Goal: Information Seeking & Learning: Understand process/instructions

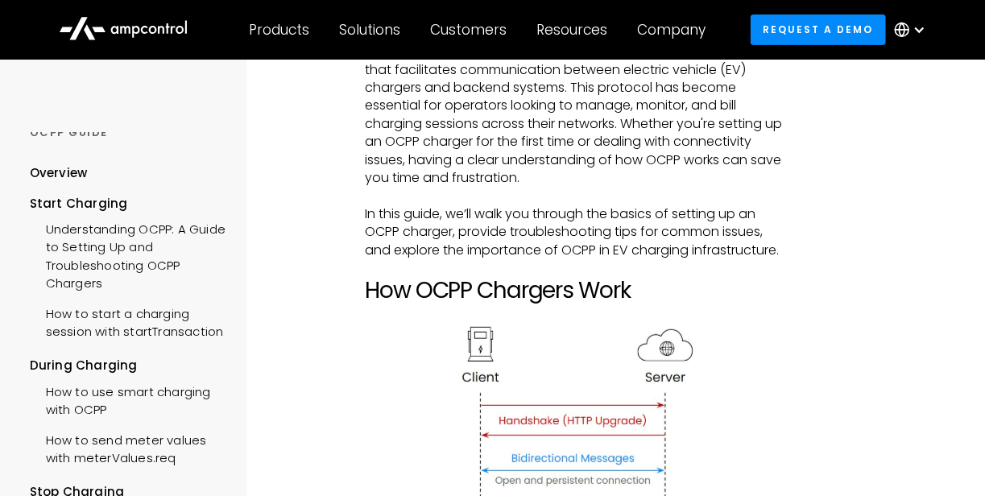
scroll to position [35, 0]
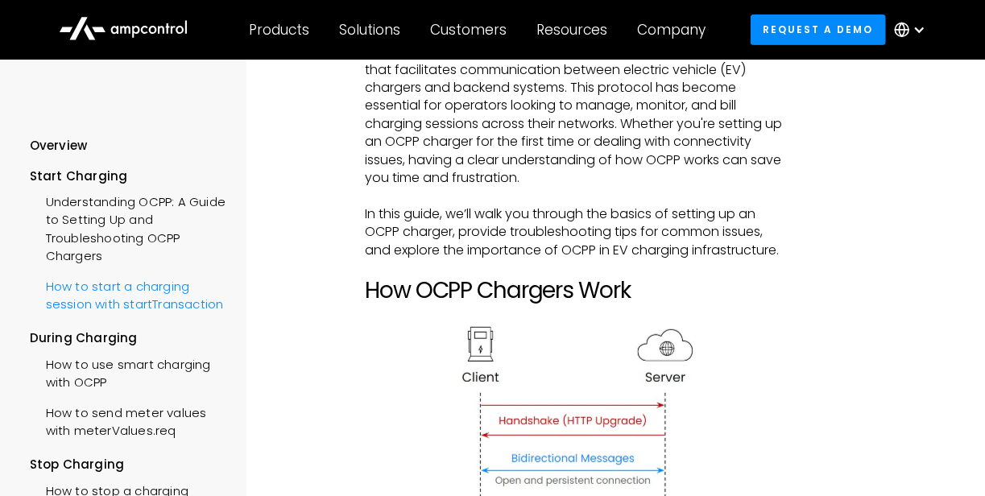
click at [110, 296] on div "How to start a charging session with startTransaction" at bounding box center [128, 294] width 197 height 48
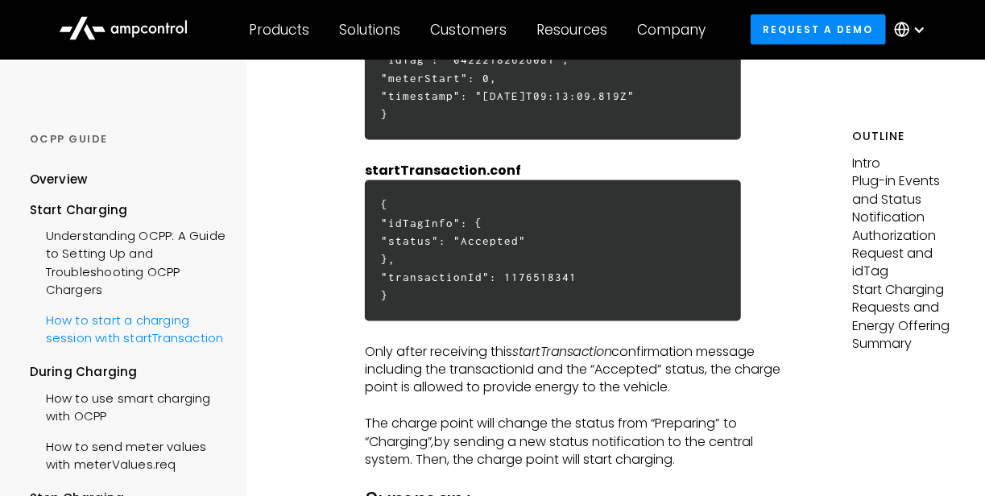
scroll to position [4374, 0]
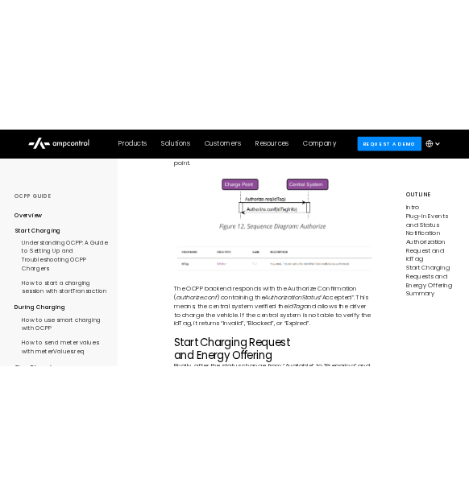
scroll to position [2425, 0]
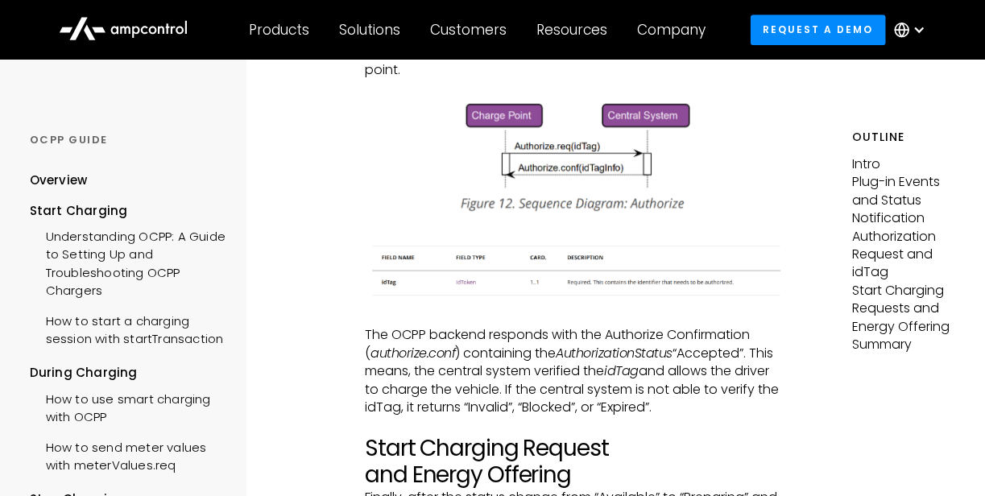
click at [719, 187] on div "Intro The number one job of OCPP is to start a charging session when the driver…" at bounding box center [574, 283] width 418 height 4776
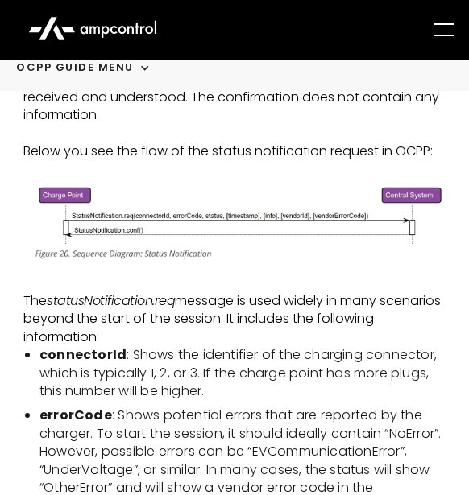
scroll to position [935, 0]
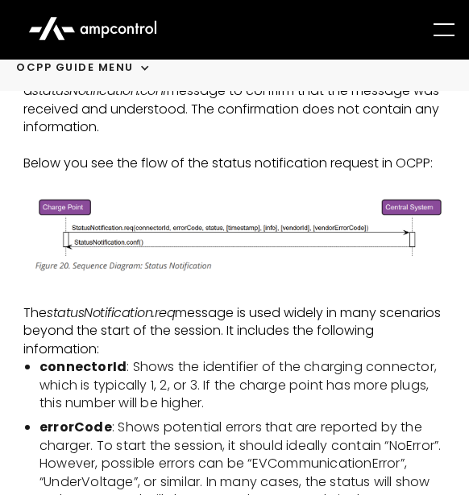
click at [119, 344] on p "The statusNotification.req message is used widely in many scenarios beyond the …" at bounding box center [234, 331] width 422 height 54
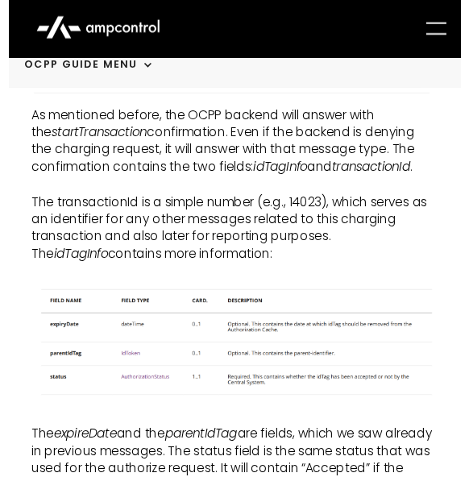
scroll to position [3675, 0]
